Goal: Task Accomplishment & Management: Use online tool/utility

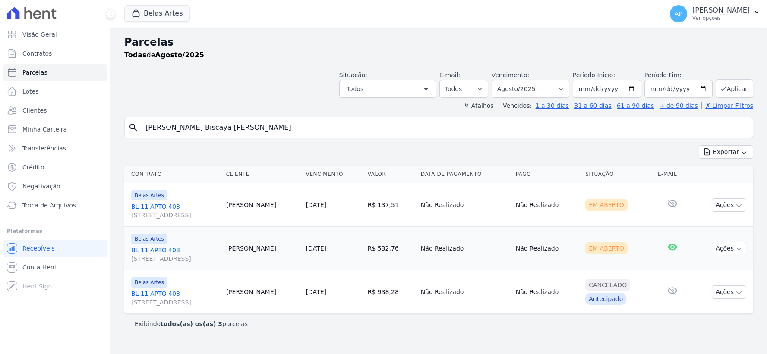
select select
click at [54, 207] on span "Troca de Arquivos" at bounding box center [48, 205] width 53 height 9
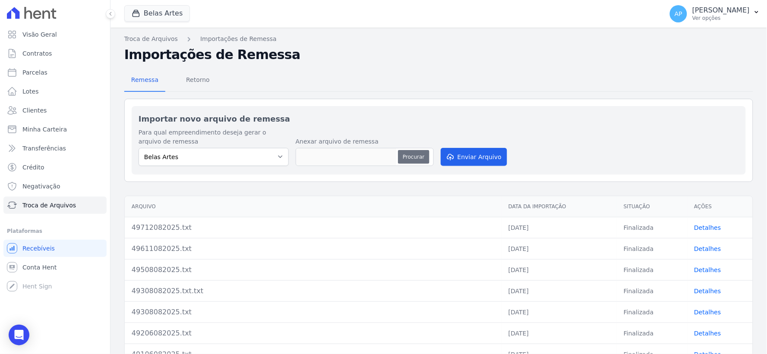
click at [404, 154] on button "Procurar" at bounding box center [413, 157] width 31 height 14
type input "49812082025.txt"
click at [469, 160] on button "Enviar Arquivo" at bounding box center [474, 157] width 66 height 18
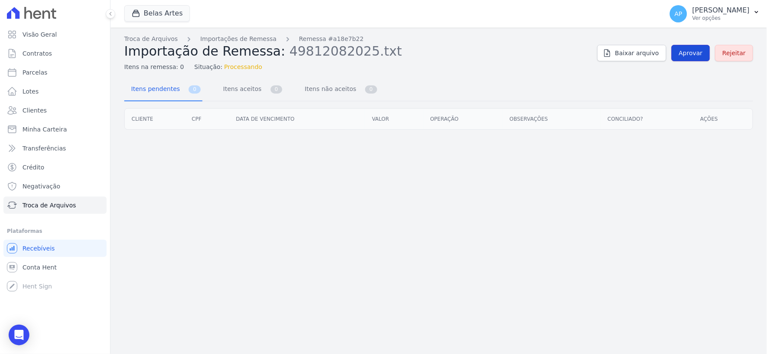
click at [699, 48] on link "Aprovar" at bounding box center [690, 53] width 38 height 16
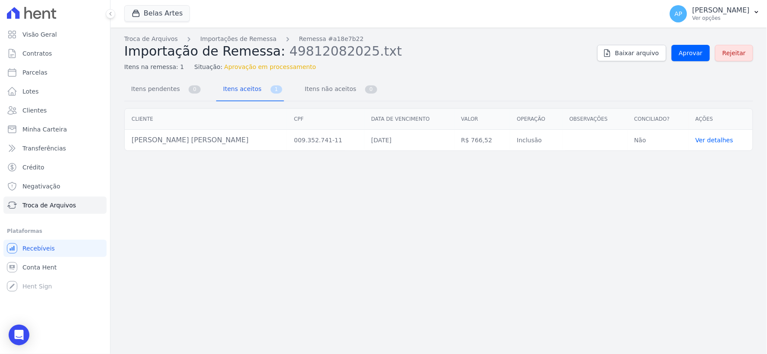
click at [699, 49] on span "Aprovar" at bounding box center [691, 53] width 24 height 9
click at [695, 53] on span "Aprovar" at bounding box center [691, 53] width 24 height 9
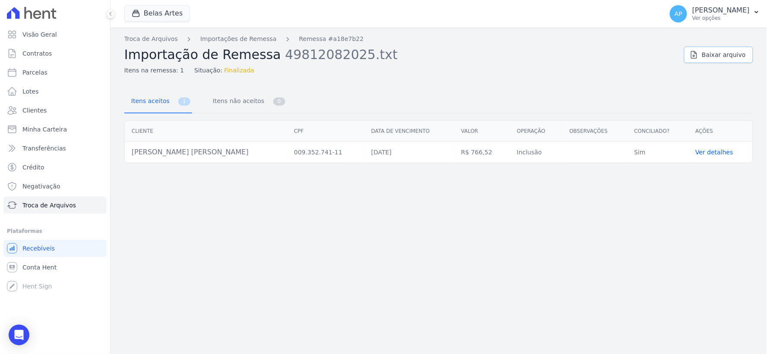
click at [694, 53] on icon at bounding box center [693, 54] width 9 height 9
click at [41, 74] on span "Parcelas" at bounding box center [34, 72] width 25 height 9
select select
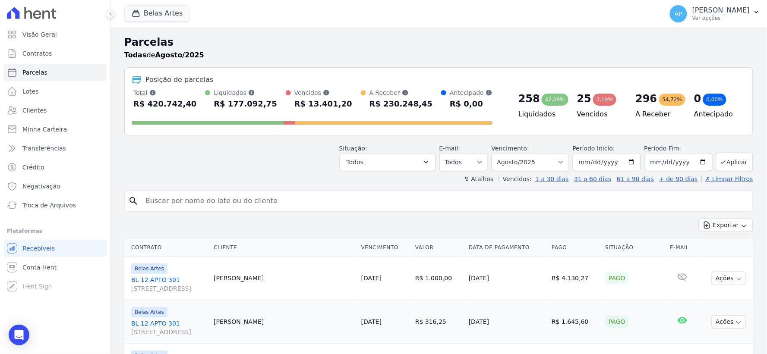
click at [198, 204] on input "search" at bounding box center [444, 200] width 609 height 17
paste input "[PERSON_NAME] [PERSON_NAME]"
type input "[PERSON_NAME] [PERSON_NAME]"
select select
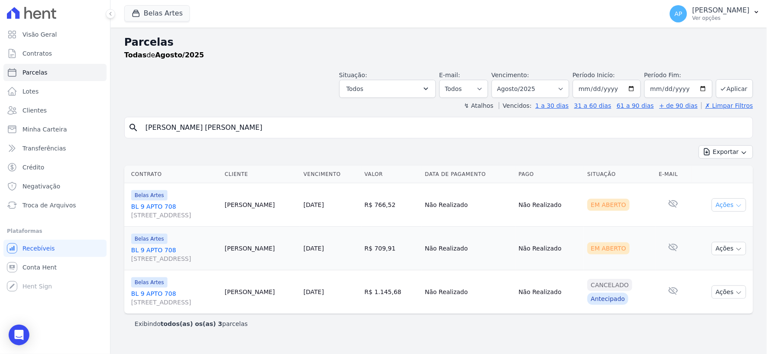
click at [728, 205] on button "Ações" at bounding box center [728, 204] width 35 height 13
click at [719, 226] on link "Ver boleto" at bounding box center [725, 225] width 83 height 16
